Goal: Task Accomplishment & Management: Use online tool/utility

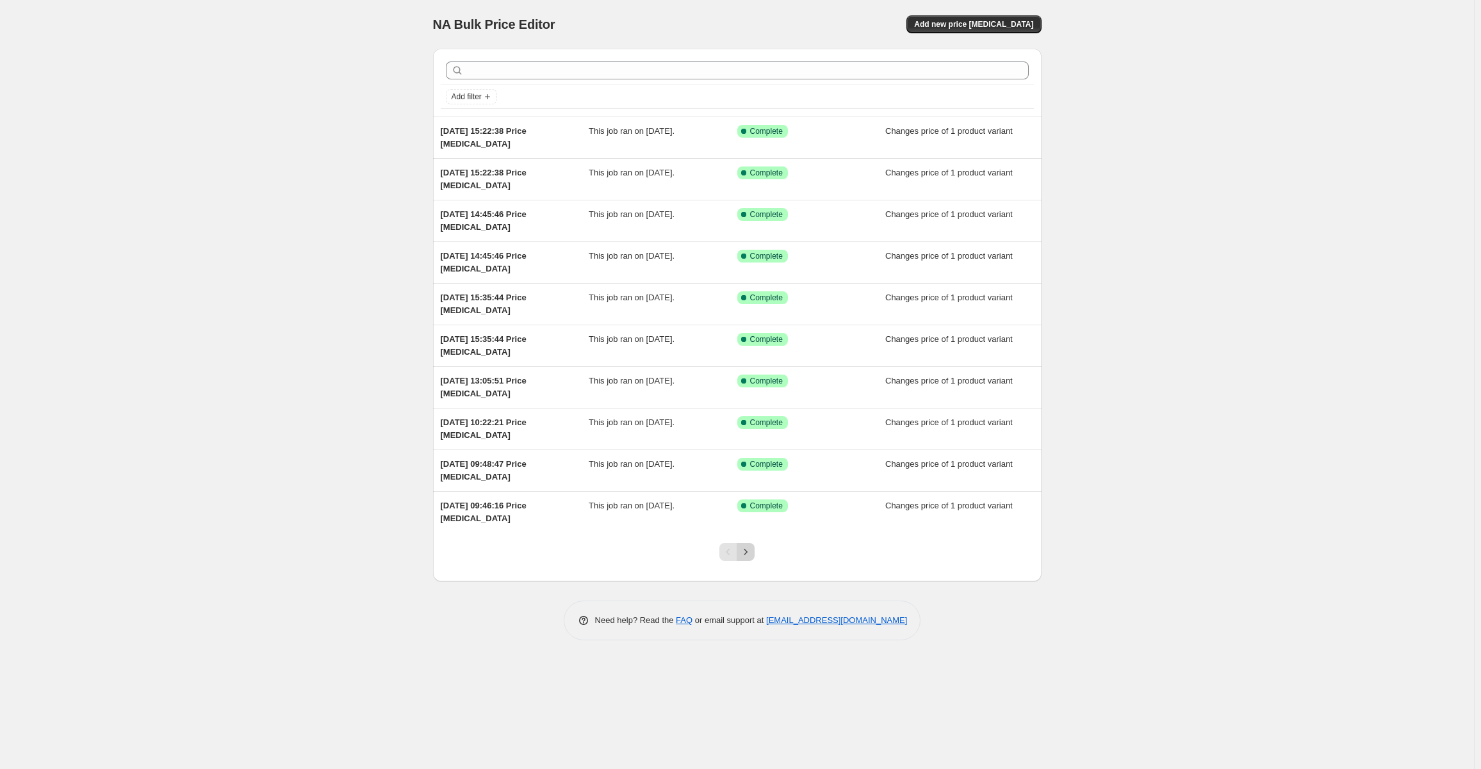
click at [743, 558] on button "Next" at bounding box center [745, 552] width 18 height 18
click at [726, 558] on button "Previous" at bounding box center [728, 552] width 18 height 18
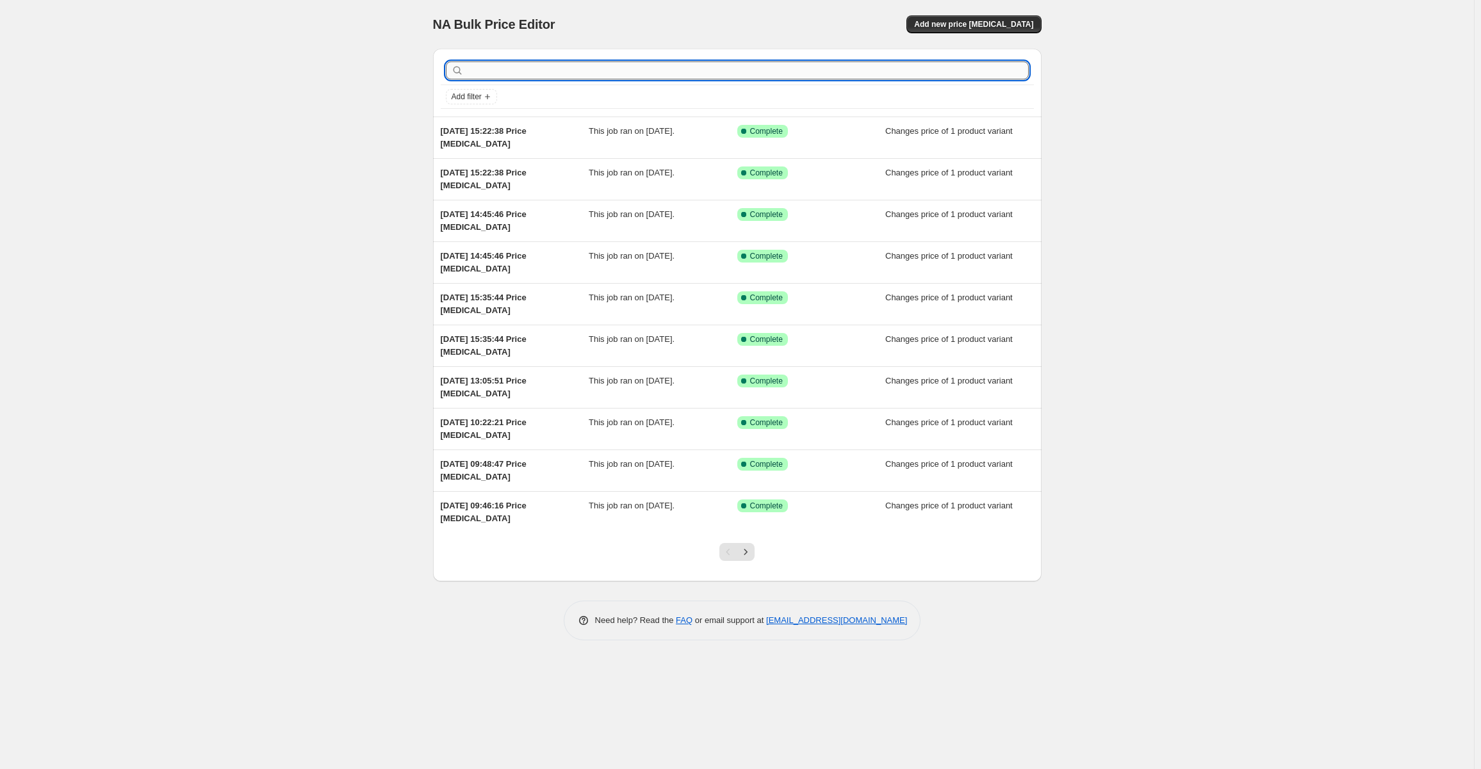
click at [485, 71] on input "text" at bounding box center [747, 70] width 562 height 18
type input "04322"
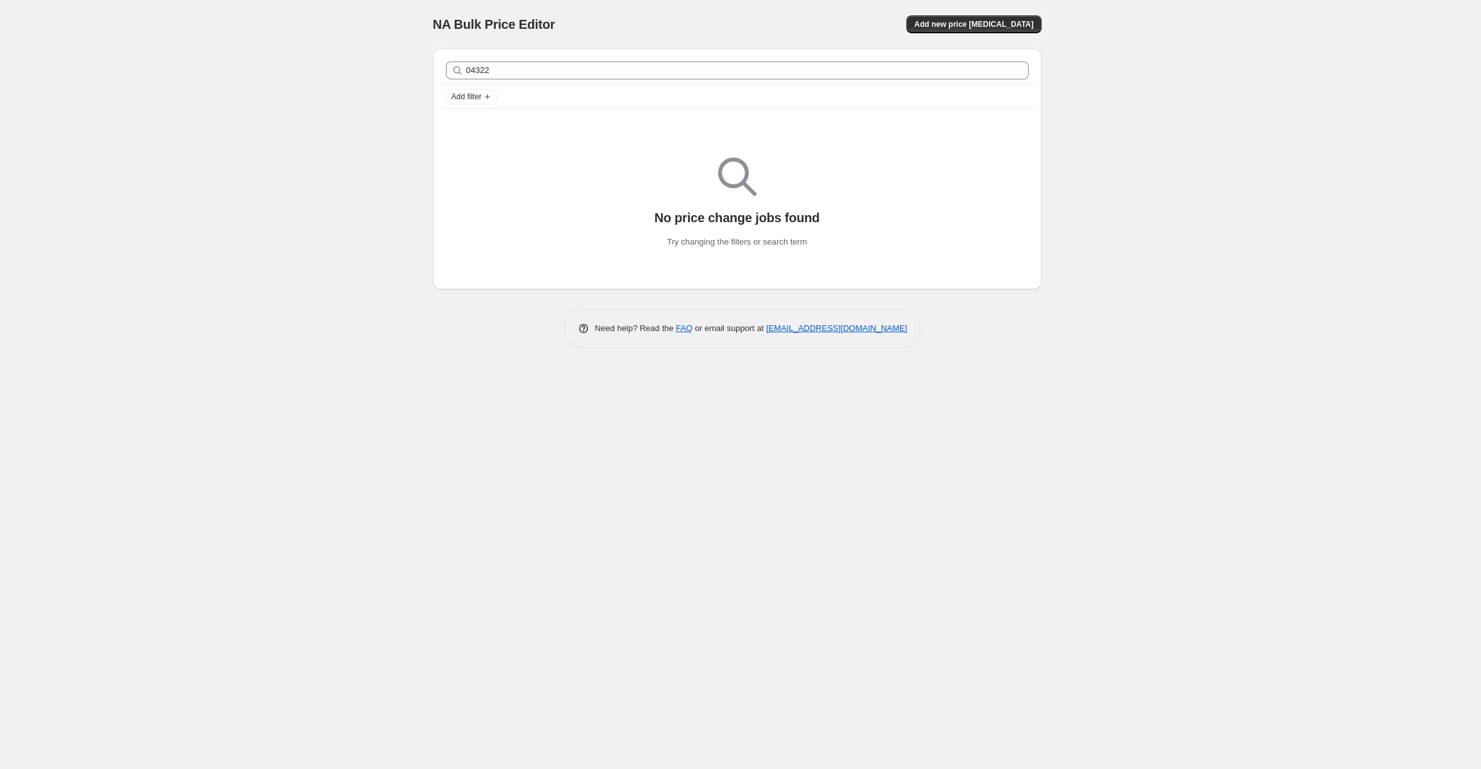
click at [266, 46] on div "NA Bulk Price Editor. This page is ready NA Bulk Price Editor Add new price cha…" at bounding box center [736, 384] width 1473 height 769
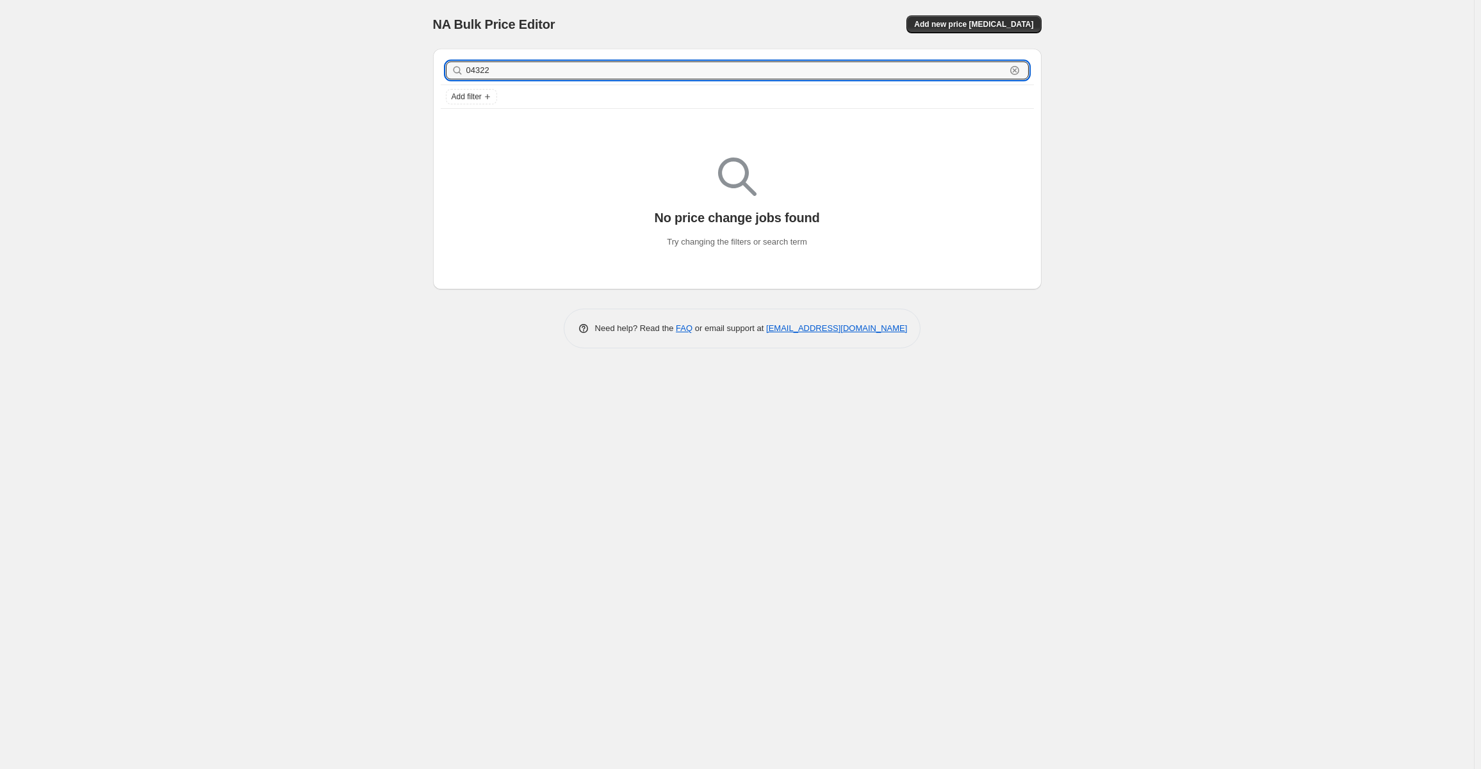
drag, startPoint x: 444, startPoint y: 76, endPoint x: 343, endPoint y: 66, distance: 101.1
click at [343, 66] on div "NA Bulk Price Editor. This page is ready NA Bulk Price Editor Add new price cha…" at bounding box center [736, 384] width 1473 height 769
click at [296, 98] on div "NA Bulk Price Editor. This page is ready NA Bulk Price Editor Add new price cha…" at bounding box center [736, 384] width 1473 height 769
